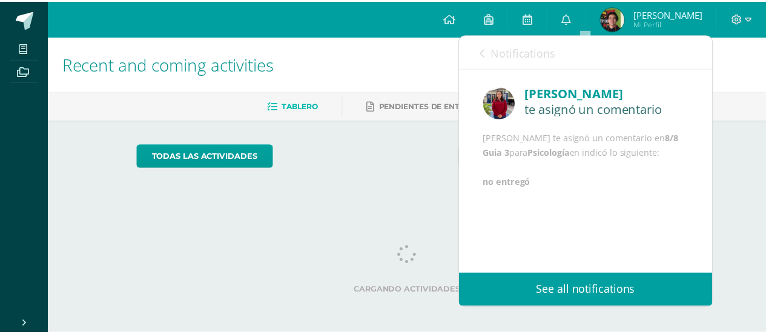
scroll to position [2, 0]
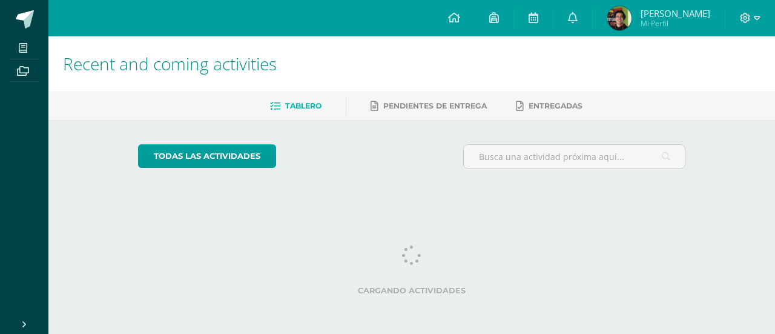
click at [447, 162] on div "todas las Actividades" at bounding box center [412, 161] width 558 height 35
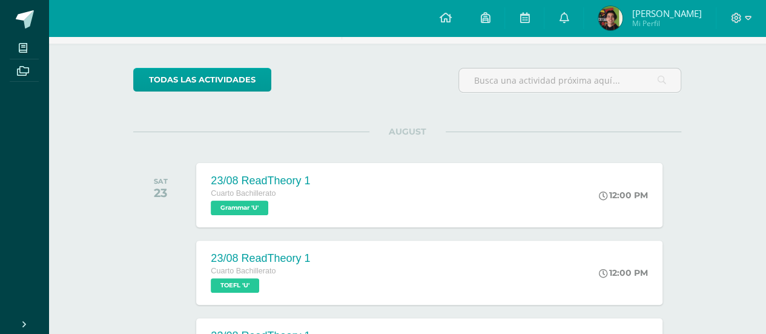
scroll to position [22, 0]
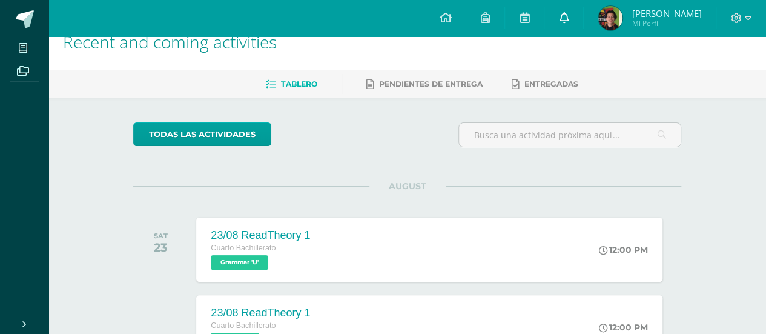
click at [583, 20] on link "0" at bounding box center [564, 18] width 39 height 36
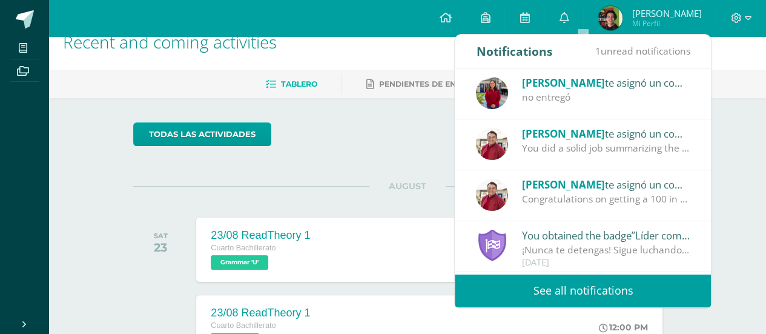
click at [626, 90] on div "no entregó" at bounding box center [606, 97] width 168 height 14
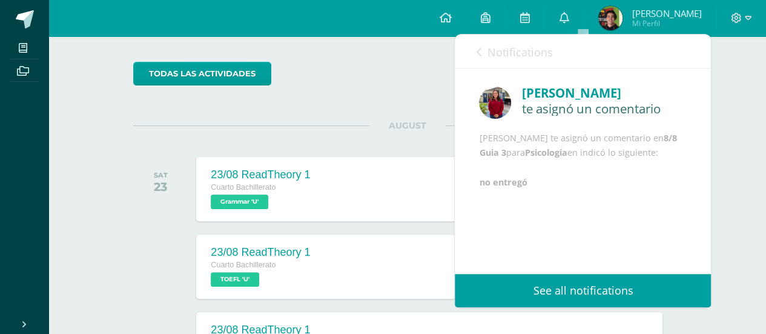
scroll to position [0, 0]
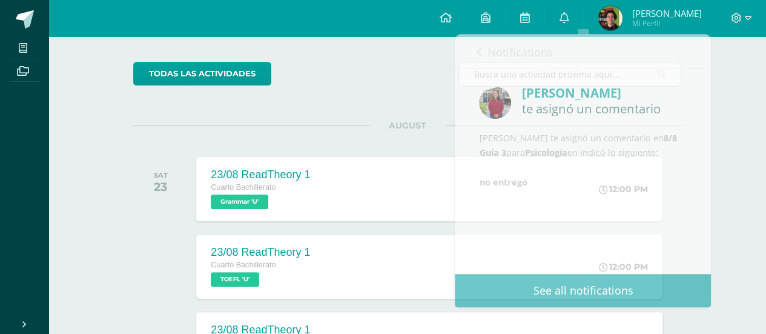
click at [419, 91] on div "todas las Actividades" at bounding box center [407, 79] width 558 height 35
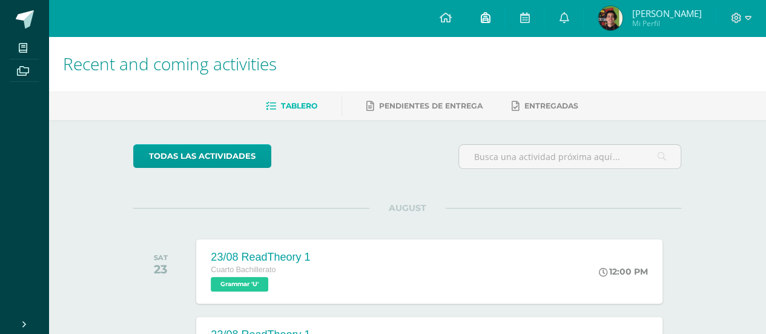
click at [505, 15] on link at bounding box center [485, 18] width 39 height 36
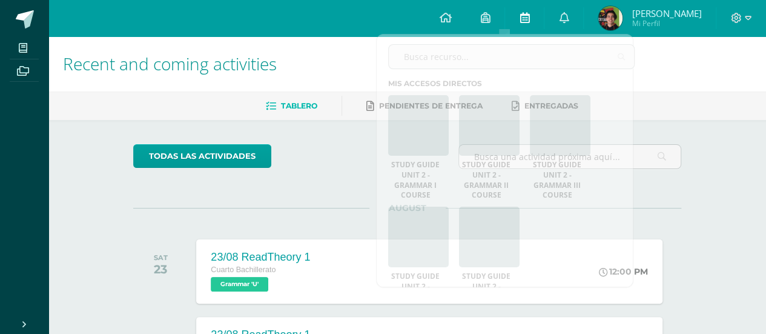
click at [534, 18] on link at bounding box center [524, 18] width 39 height 36
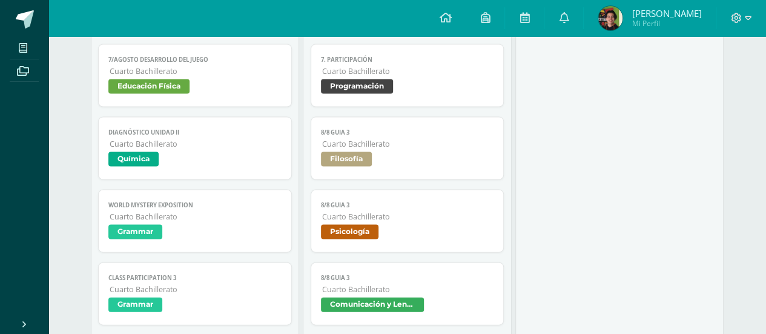
scroll to position [1212, 0]
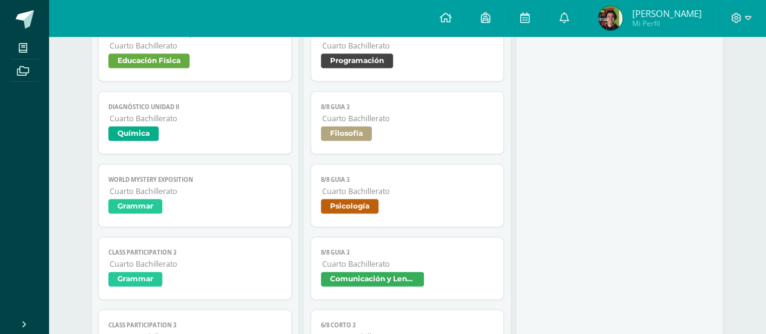
click at [383, 177] on span "8/8 Guia 3" at bounding box center [407, 180] width 173 height 8
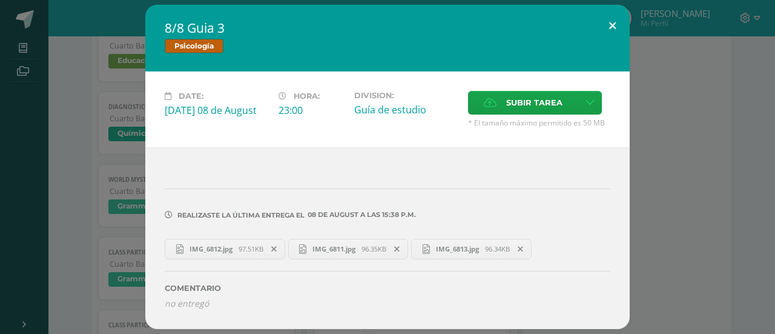
click at [616, 31] on button at bounding box center [613, 25] width 35 height 41
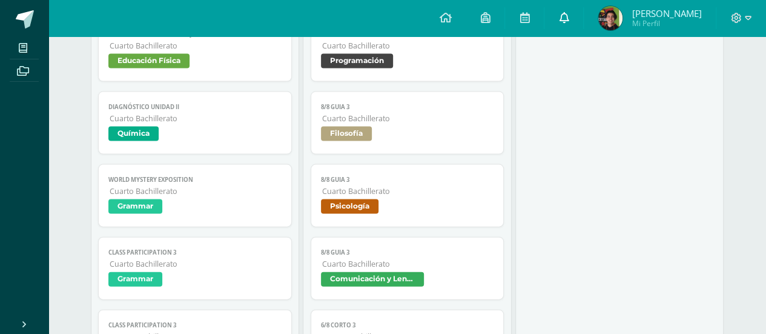
click at [577, 31] on link at bounding box center [564, 18] width 39 height 36
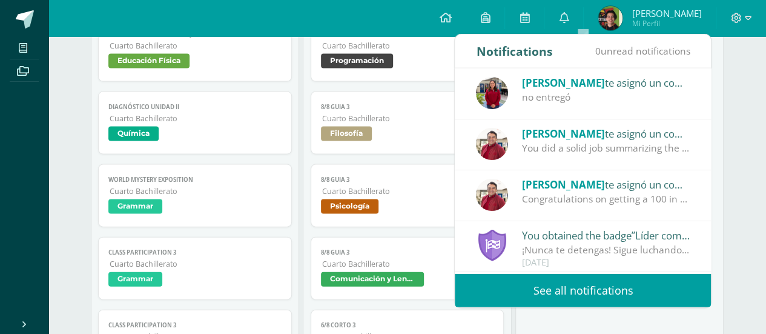
click at [525, 92] on div "no entregó" at bounding box center [606, 97] width 168 height 14
click at [569, 88] on span "[PERSON_NAME]" at bounding box center [563, 83] width 83 height 14
